Goal: Register for event/course

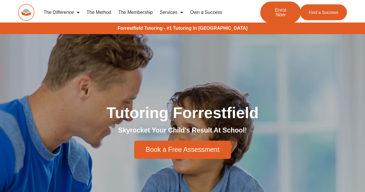
drag, startPoint x: 0, startPoint y: 0, endPoint x: 278, endPoint y: 7, distance: 278.5
click at [278, 8] on span "Enrol Now" at bounding box center [280, 13] width 21 height 10
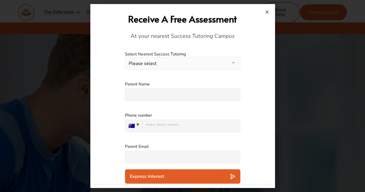
click at [171, 66] on button "Please select" at bounding box center [182, 63] width 115 height 13
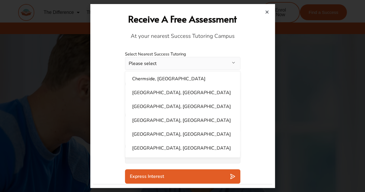
scroll to position [87, 0]
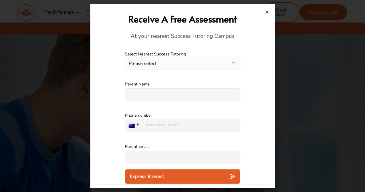
click at [267, 12] on icon "Close" at bounding box center [267, 12] width 4 height 4
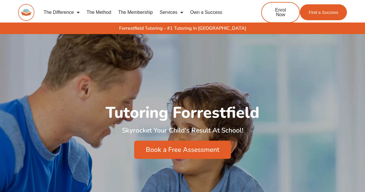
click at [128, 14] on link "The Membership" at bounding box center [136, 12] width 42 height 13
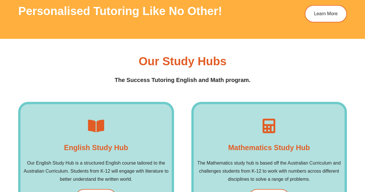
scroll to position [779, 0]
